Goal: Task Accomplishment & Management: Manage account settings

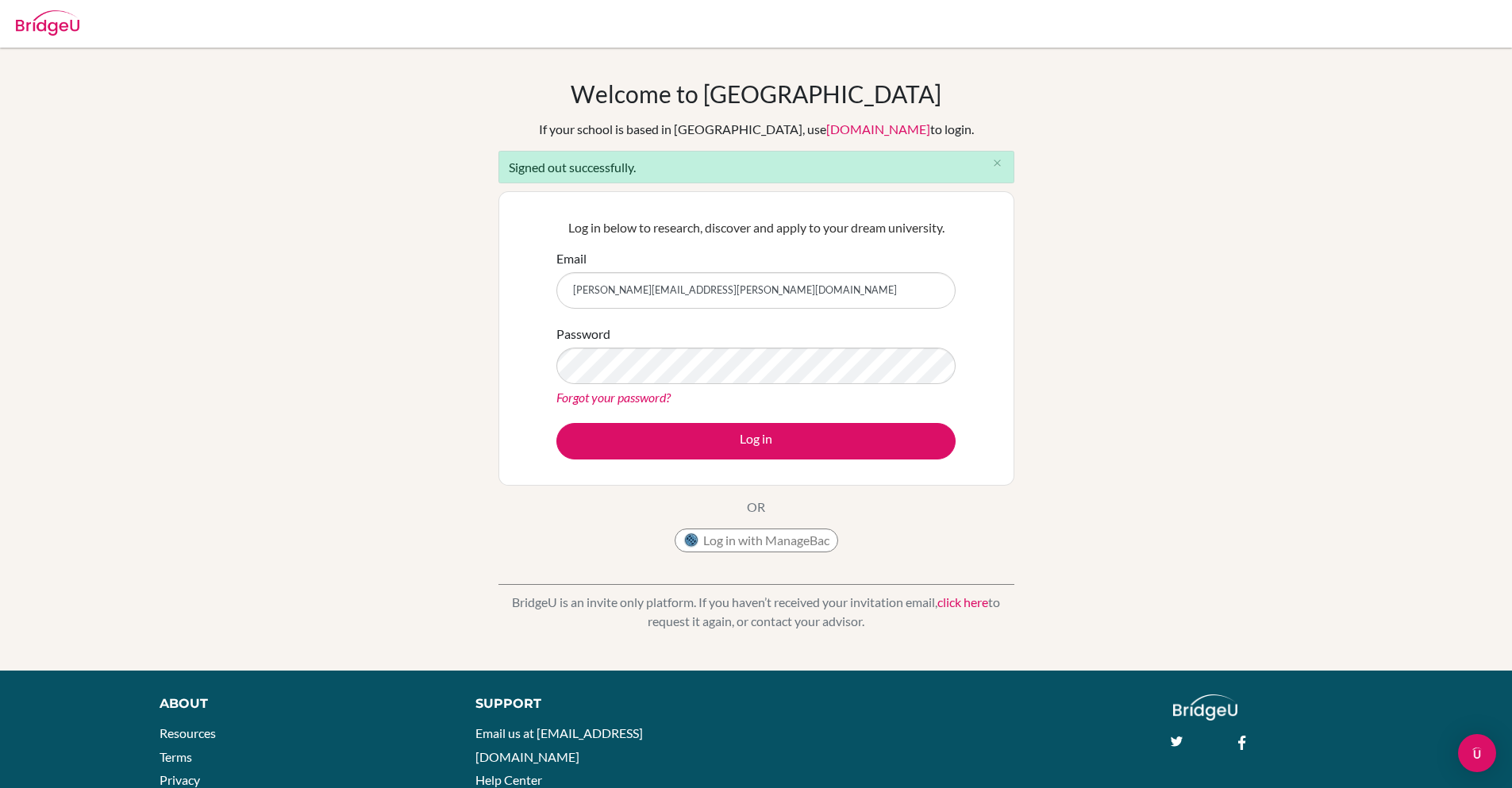
click at [618, 290] on input "[PERSON_NAME][EMAIL_ADDRESS][PERSON_NAME][DOMAIN_NAME]" at bounding box center [756, 291] width 399 height 37
type input "[PERSON_NAME][EMAIL_ADDRESS][PERSON_NAME][DOMAIN_NAME]"
click at [556, 423] on button "Log in" at bounding box center [756, 441] width 399 height 37
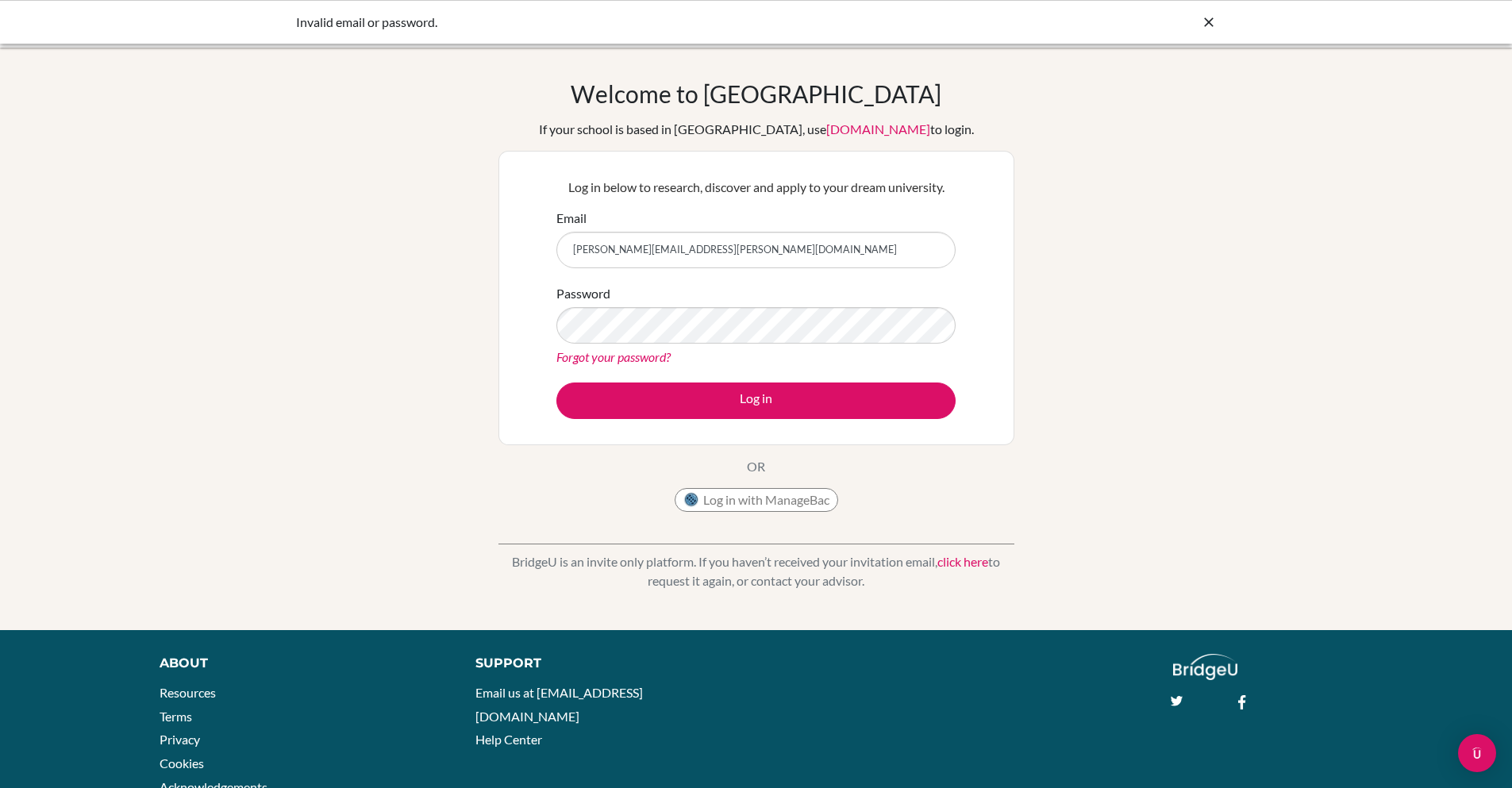
click at [1204, 21] on icon at bounding box center [1209, 22] width 16 height 16
click at [625, 251] on input "[PERSON_NAME][EMAIL_ADDRESS][PERSON_NAME][DOMAIN_NAME]" at bounding box center [756, 250] width 399 height 37
type input "[PERSON_NAME][EMAIL_ADDRESS][PERSON_NAME][DOMAIN_NAME]"
click at [556, 383] on button "Log in" at bounding box center [756, 401] width 399 height 37
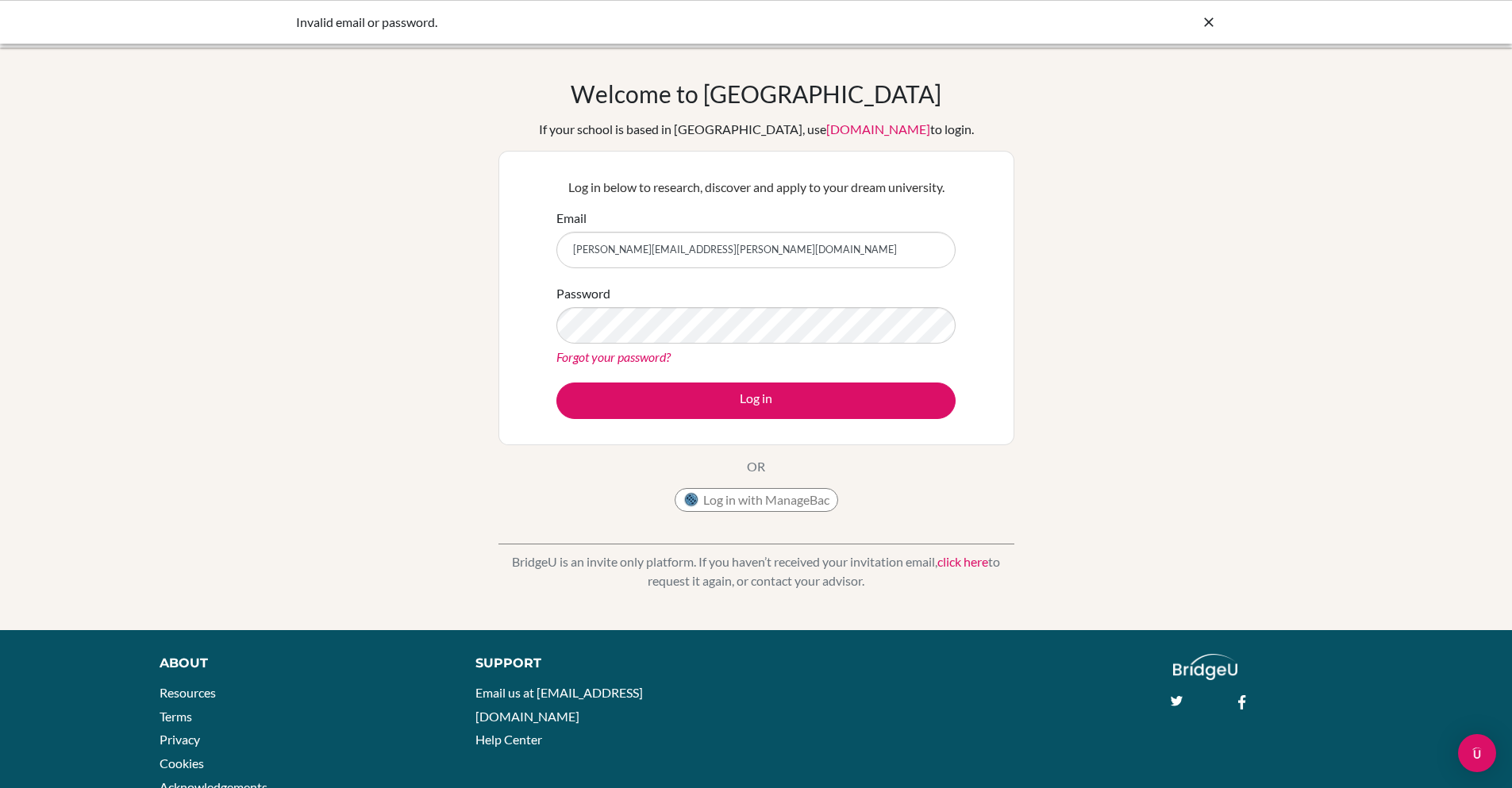
click at [1210, 20] on icon at bounding box center [1209, 22] width 16 height 16
click at [625, 249] on input "[PERSON_NAME][EMAIL_ADDRESS][PERSON_NAME][DOMAIN_NAME]" at bounding box center [756, 250] width 399 height 37
click at [639, 251] on input "[PERSON_NAME][EMAIL_ADDRESS][PERSON_NAME][DOMAIN_NAME]" at bounding box center [756, 250] width 399 height 37
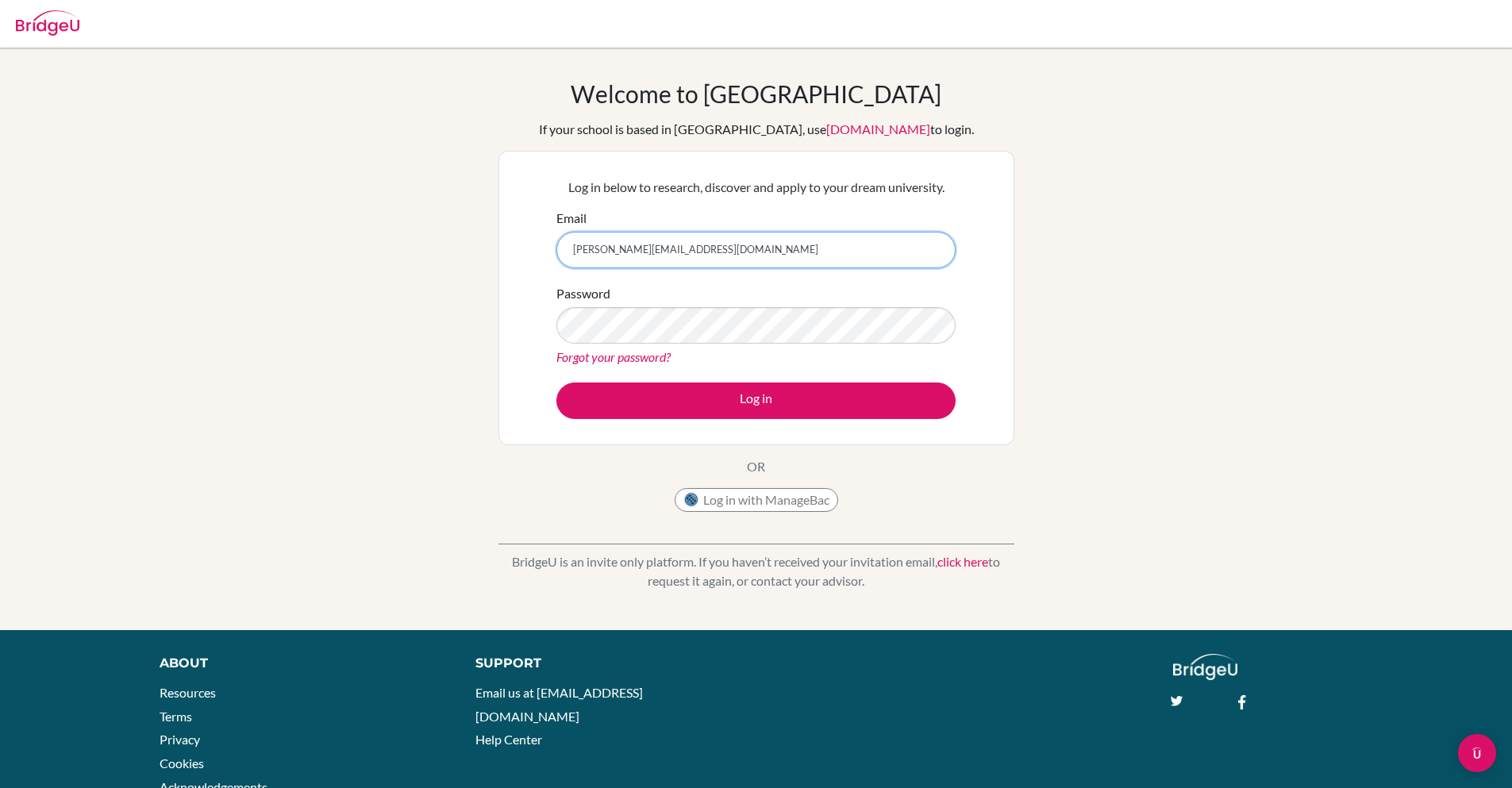
type input "sanchita+sprout@bridge-u.com"
click at [556, 383] on button "Log in" at bounding box center [756, 401] width 399 height 37
